Goal: Check status: Check status

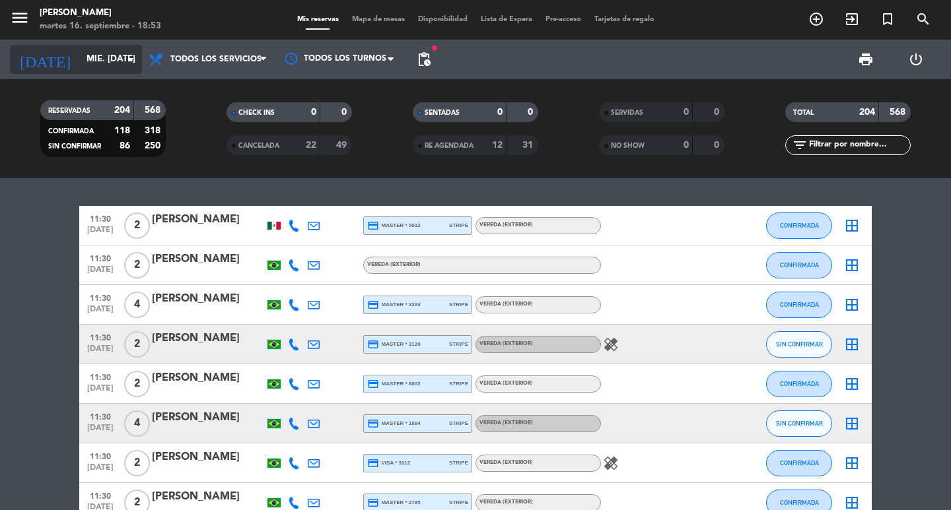
click at [98, 53] on input "mié. [DATE]" at bounding box center [138, 60] width 116 height 24
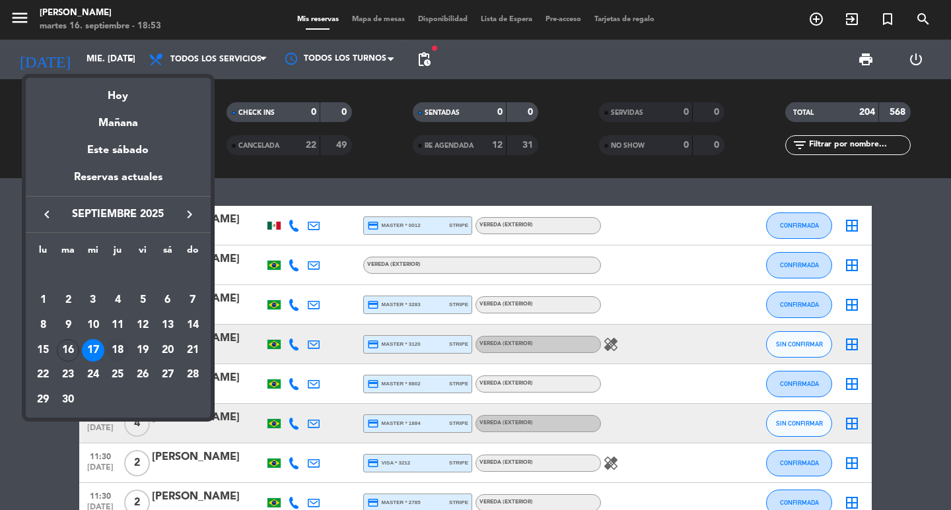
click at [121, 358] on div "18" at bounding box center [117, 350] width 22 height 22
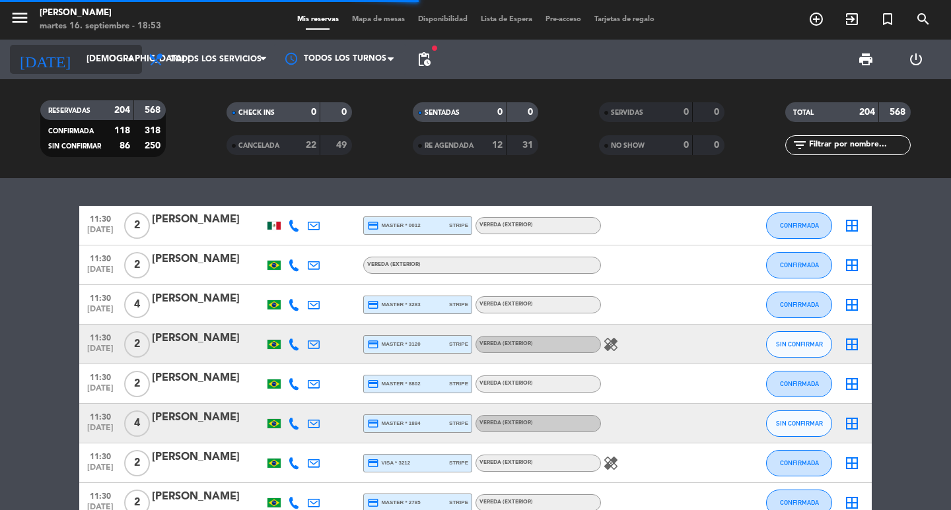
click at [80, 60] on input "[DEMOGRAPHIC_DATA] [DATE]" at bounding box center [138, 60] width 116 height 24
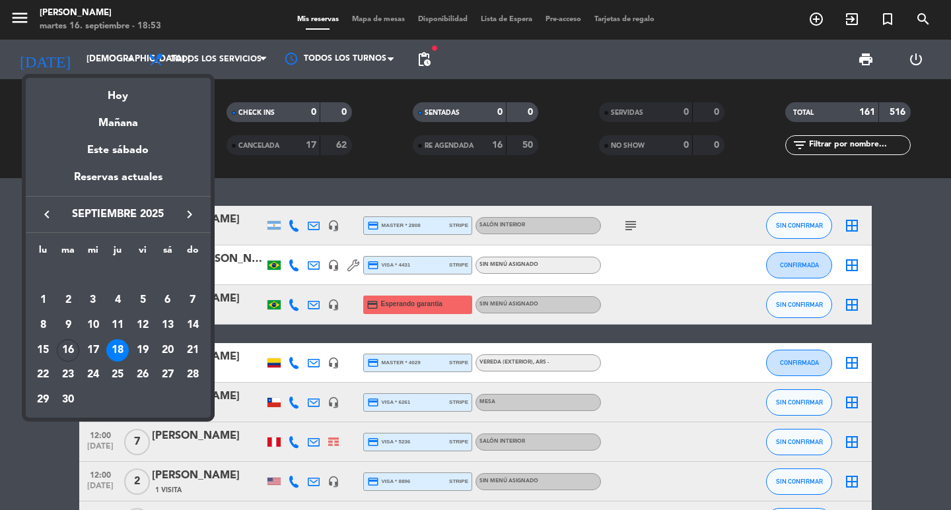
click at [431, 59] on div at bounding box center [475, 255] width 951 height 510
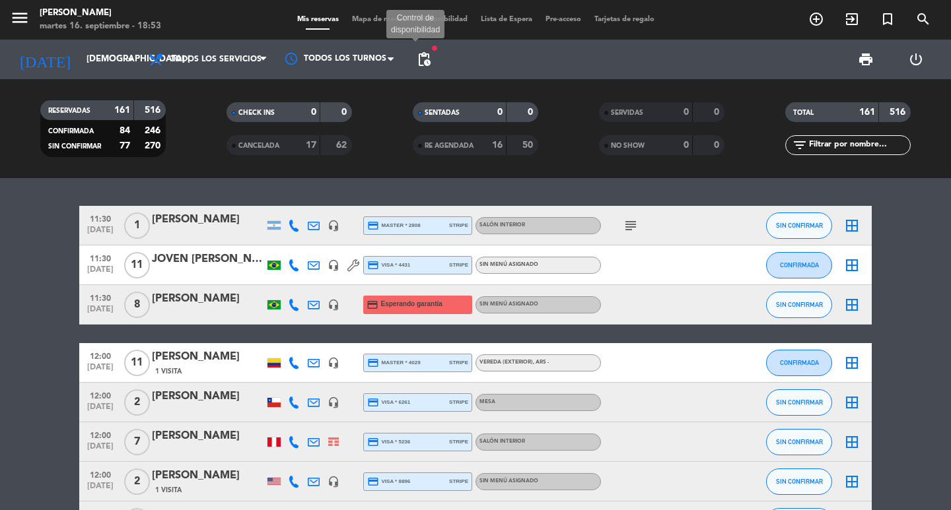
click at [431, 59] on span "pending_actions" at bounding box center [424, 59] width 16 height 16
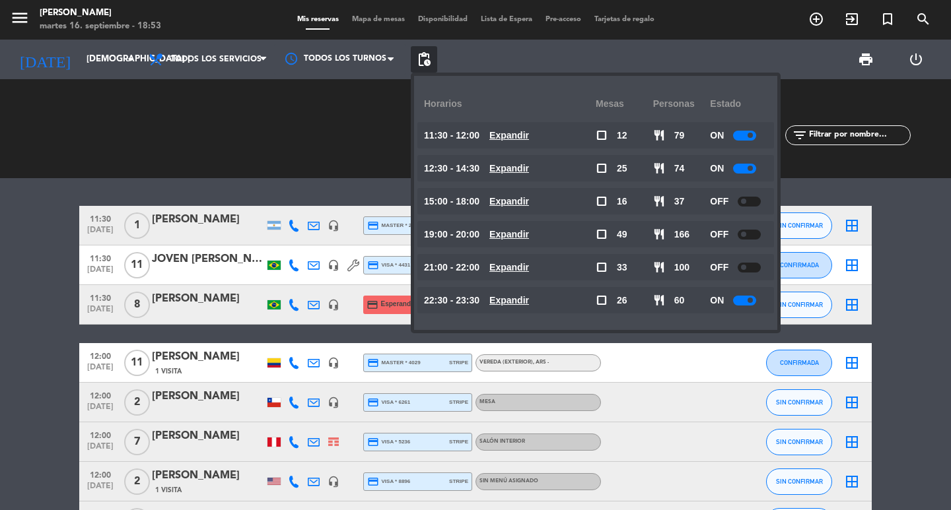
click at [529, 302] on u "Expandir" at bounding box center [509, 300] width 40 height 11
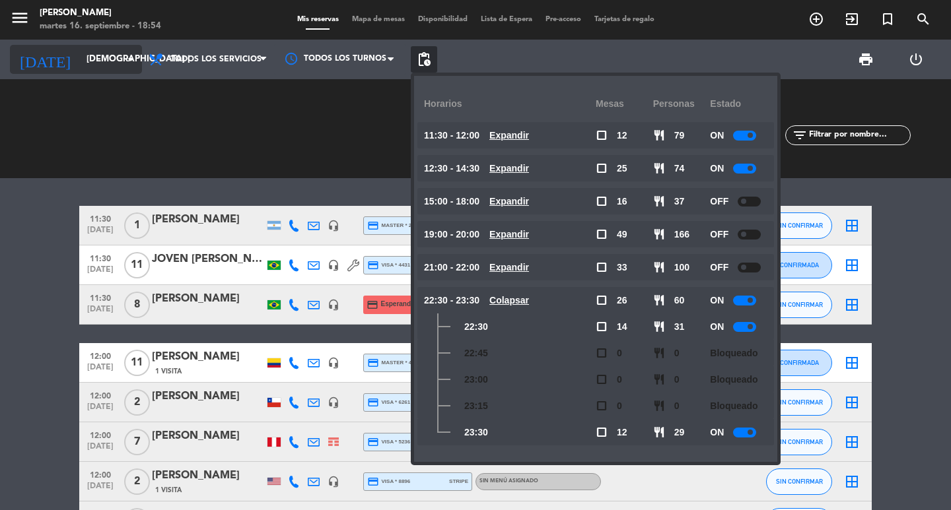
click at [80, 55] on input "[DEMOGRAPHIC_DATA] [DATE]" at bounding box center [138, 60] width 116 height 24
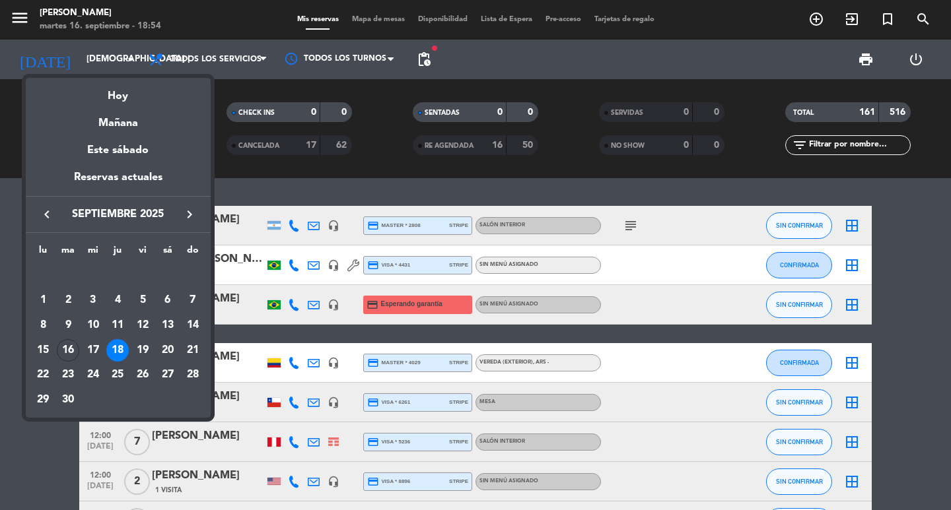
click at [79, 57] on div at bounding box center [475, 255] width 951 height 510
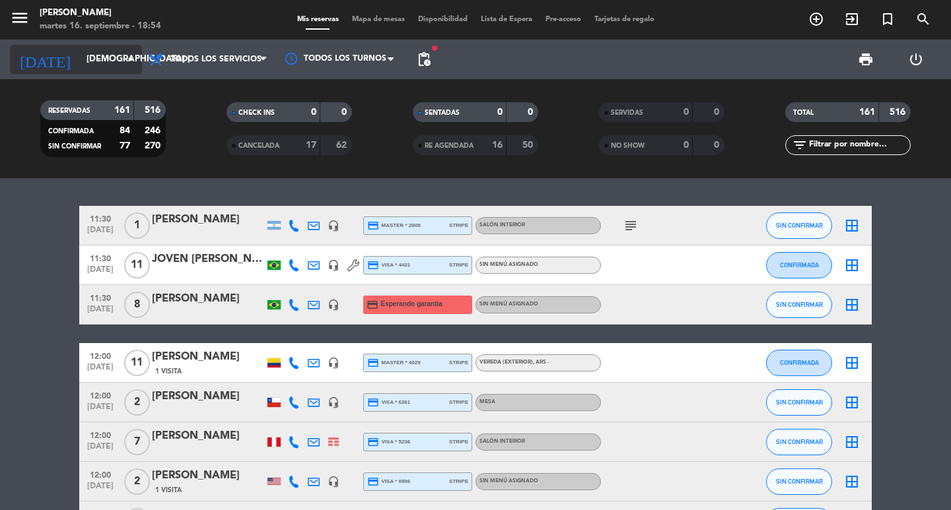
click at [81, 50] on input "[DEMOGRAPHIC_DATA] [DATE]" at bounding box center [138, 60] width 116 height 24
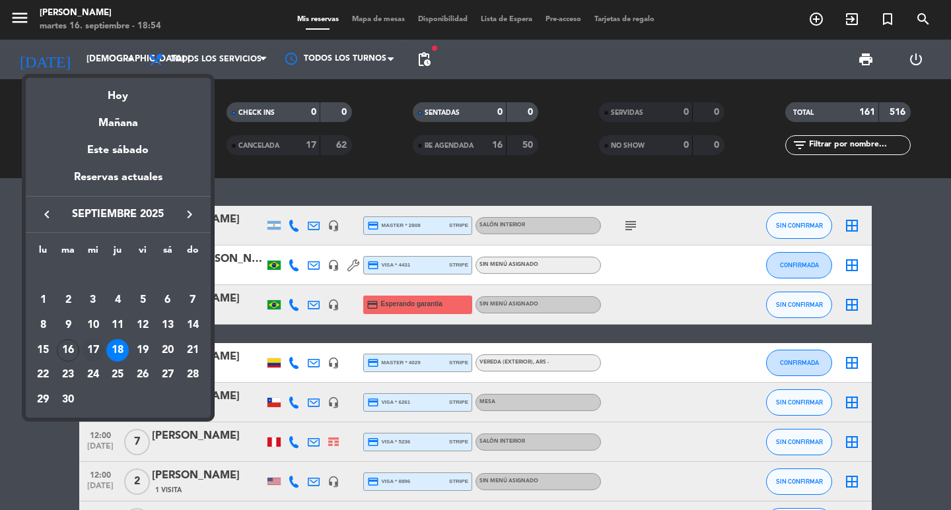
click at [85, 354] on div "17" at bounding box center [93, 350] width 22 height 22
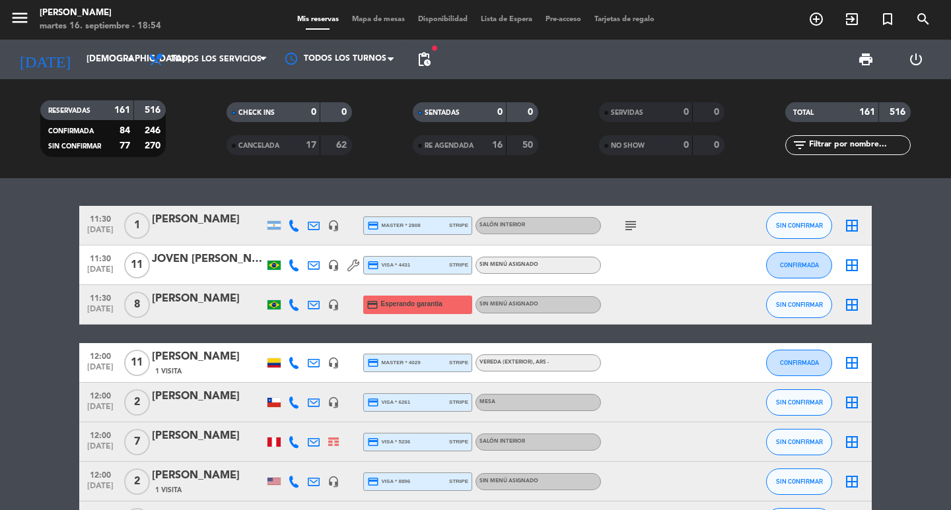
type input "mié. [DATE]"
